Goal: Task Accomplishment & Management: Manage account settings

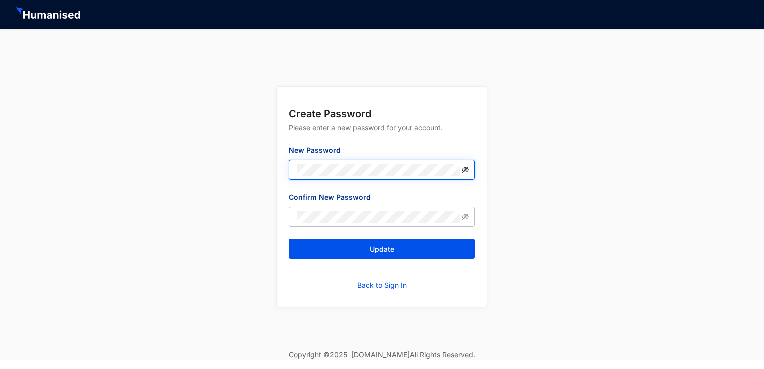
click at [463, 170] on icon "eye-invisible" at bounding box center [465, 169] width 7 height 7
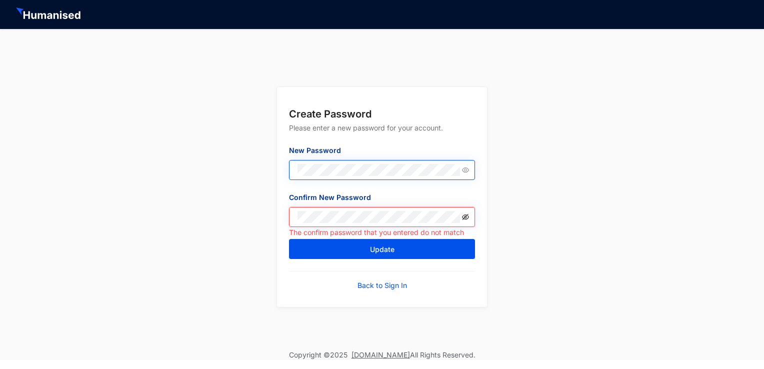
click at [466, 216] on icon "eye-invisible" at bounding box center [465, 217] width 7 height 6
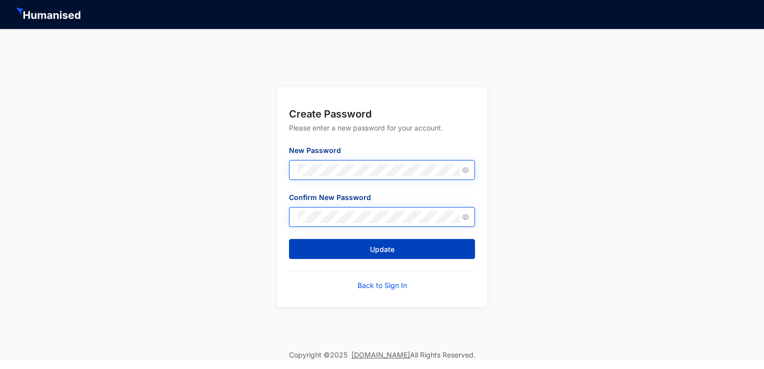
click at [351, 250] on button "Update" at bounding box center [382, 249] width 186 height 20
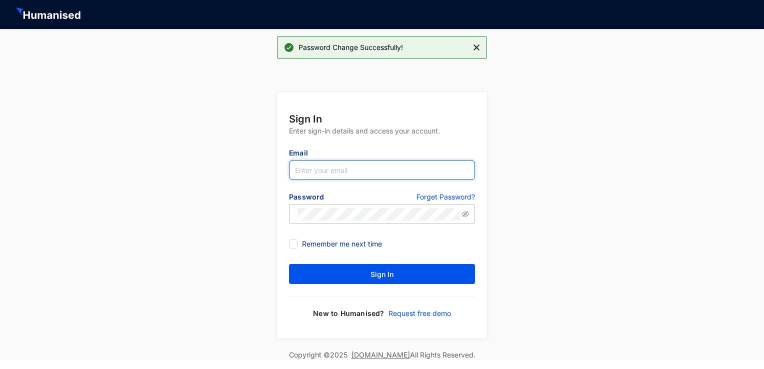
click at [360, 167] on input "text" at bounding box center [382, 170] width 186 height 20
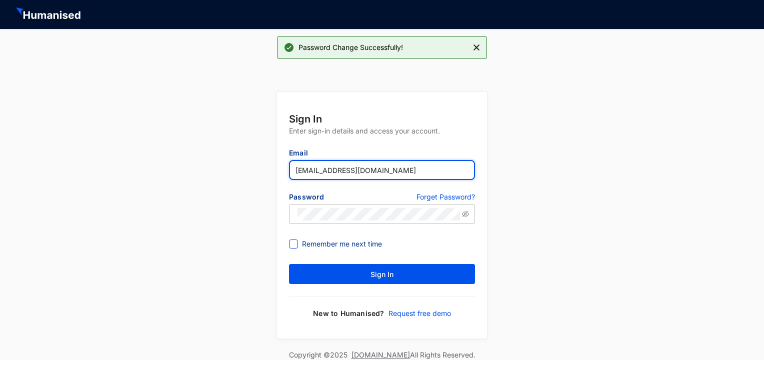
type input "[EMAIL_ADDRESS][DOMAIN_NAME]"
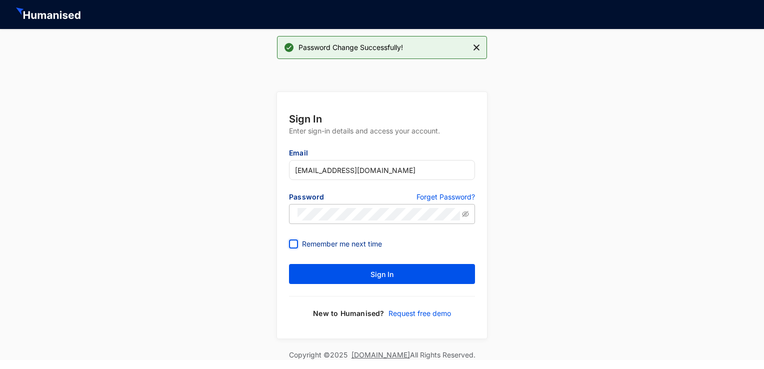
click at [294, 244] on input "Remember me next time" at bounding box center [292, 242] width 7 height 7
checkbox input "true"
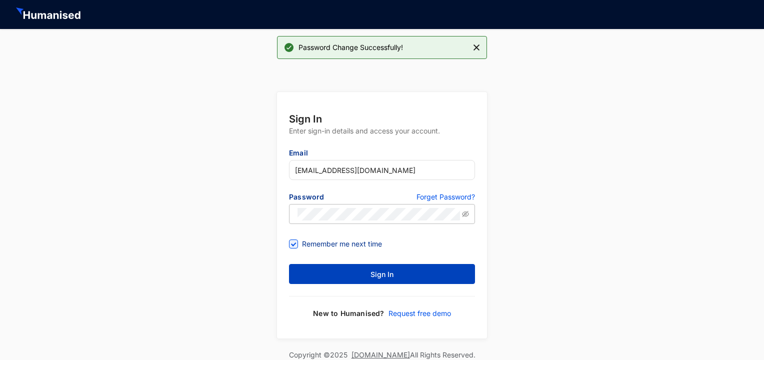
click at [370, 278] on span "Sign In" at bounding box center [381, 274] width 23 height 10
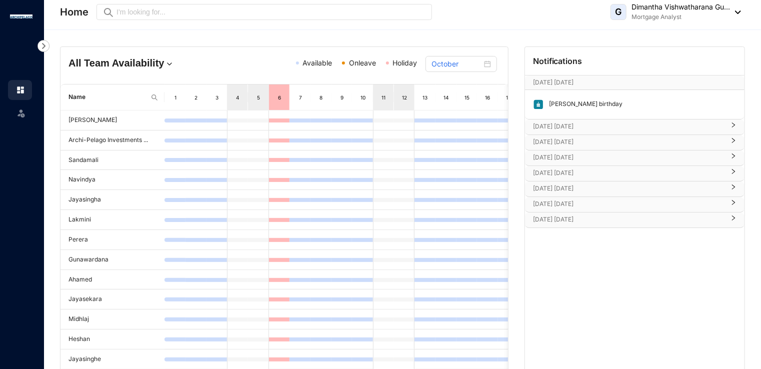
click at [567, 103] on p "[PERSON_NAME] birthday" at bounding box center [583, 104] width 78 height 11
click at [734, 143] on div at bounding box center [730, 142] width 12 height 11
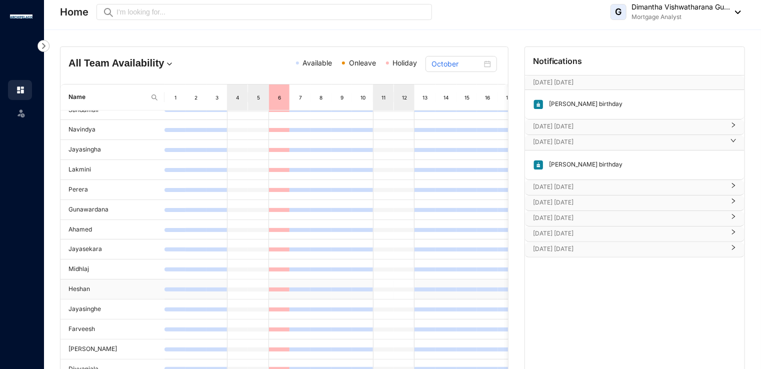
scroll to position [79, 0]
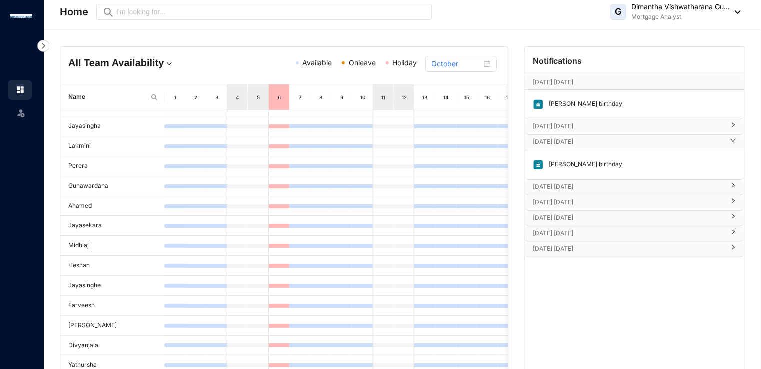
click at [548, 185] on p "[DATE] [DATE]" at bounding box center [628, 187] width 191 height 10
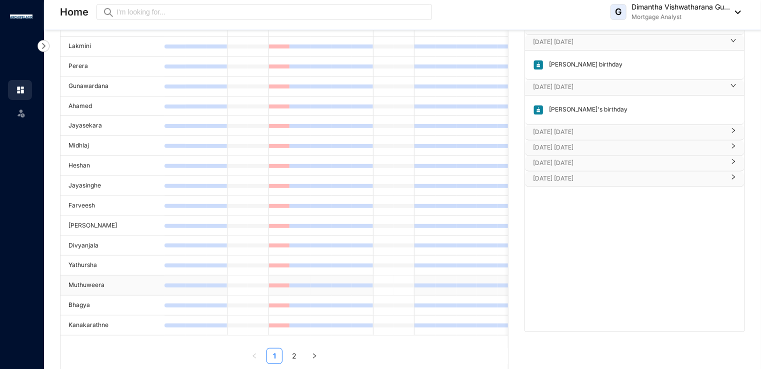
scroll to position [123, 0]
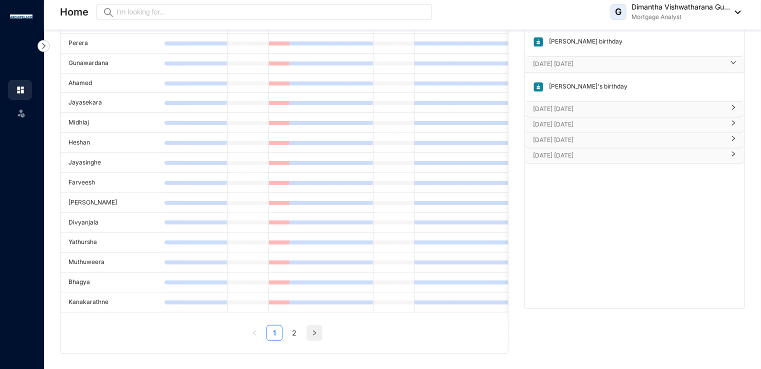
click at [311, 332] on icon "right" at bounding box center [314, 333] width 6 height 6
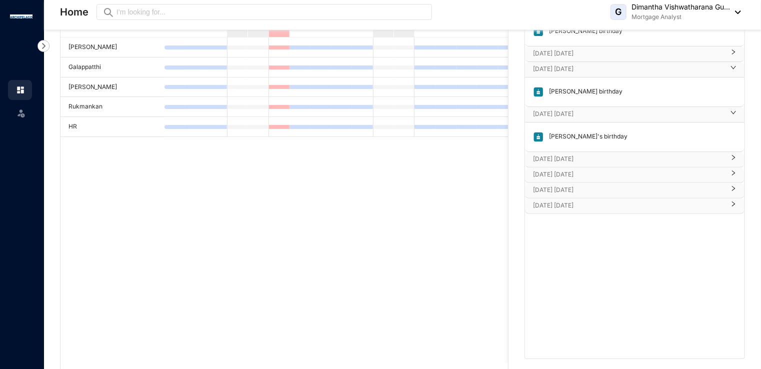
scroll to position [23, 0]
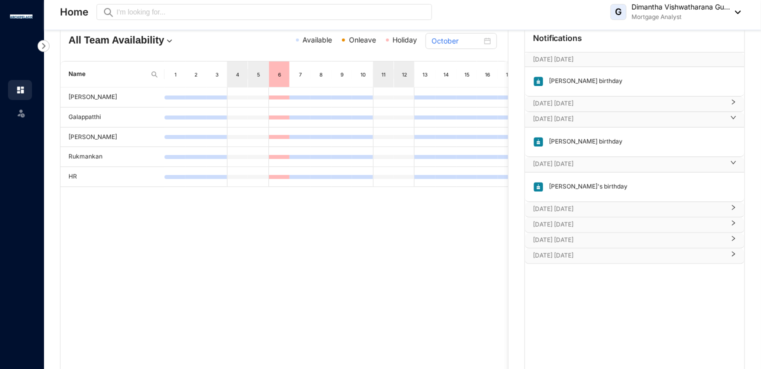
click at [152, 70] on img at bounding box center [154, 74] width 8 height 8
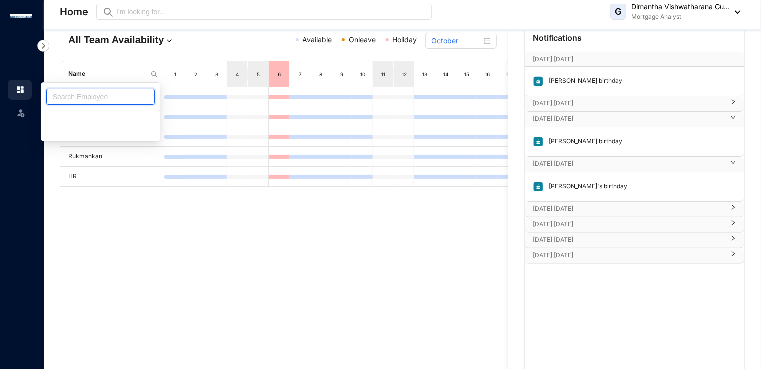
click at [140, 91] on input "text" at bounding box center [96, 96] width 87 height 15
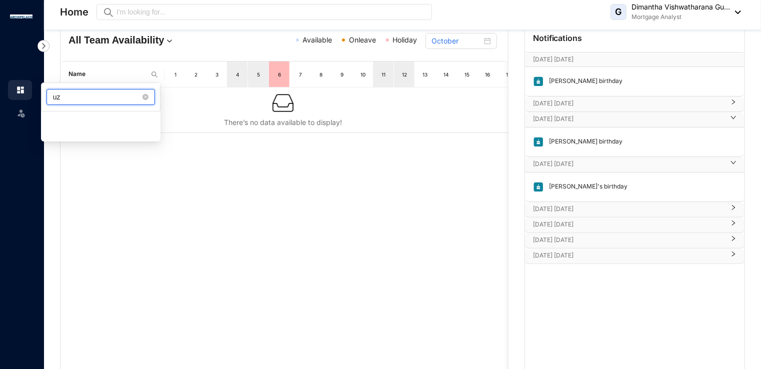
type input "u"
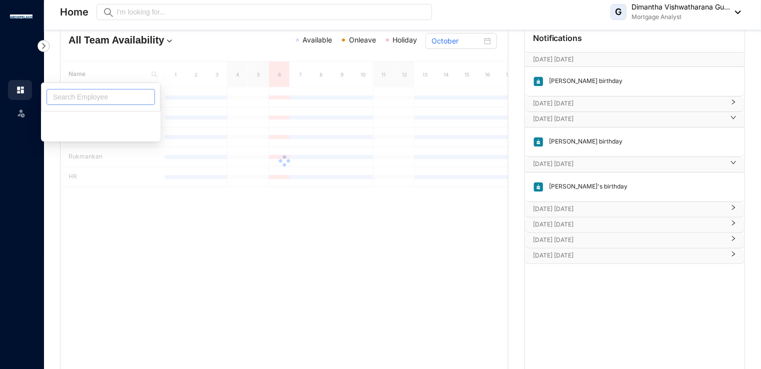
click at [733, 114] on div at bounding box center [730, 119] width 12 height 11
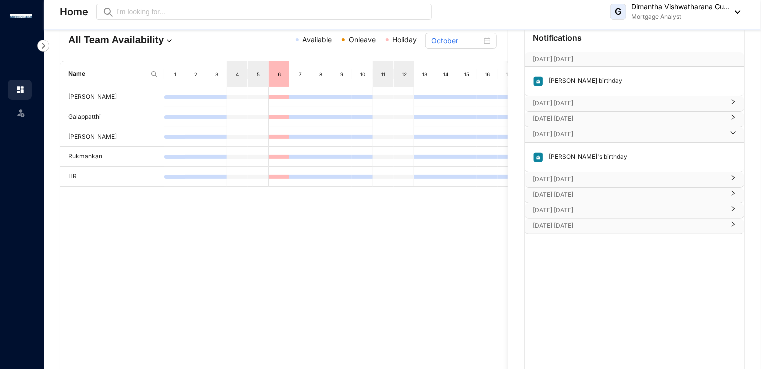
click at [732, 176] on icon "right" at bounding box center [733, 178] width 6 height 6
click at [735, 223] on icon "right" at bounding box center [733, 223] width 6 height 6
click at [735, 265] on icon "right" at bounding box center [733, 268] width 6 height 6
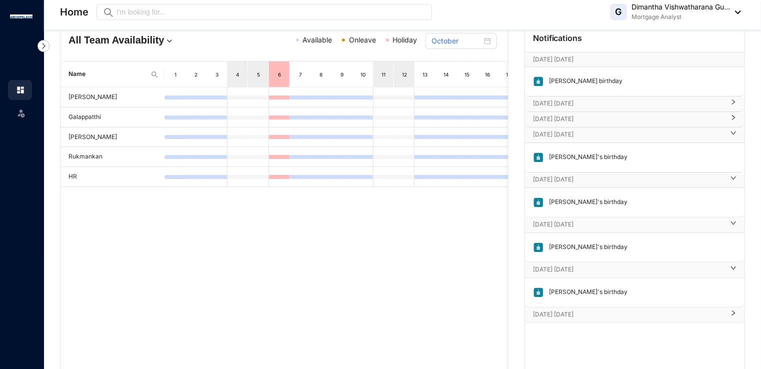
click at [734, 310] on icon "right" at bounding box center [733, 313] width 6 height 6
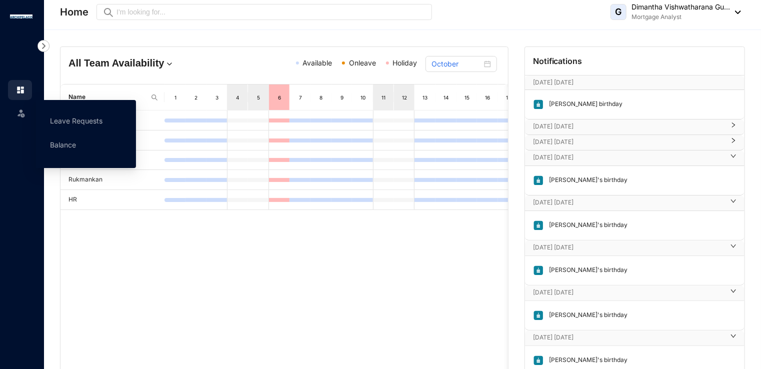
click at [21, 114] on img at bounding box center [21, 113] width 10 height 10
click at [66, 116] on link "Leave Requests" at bounding box center [76, 120] width 52 height 8
